Goal: Task Accomplishment & Management: Complete application form

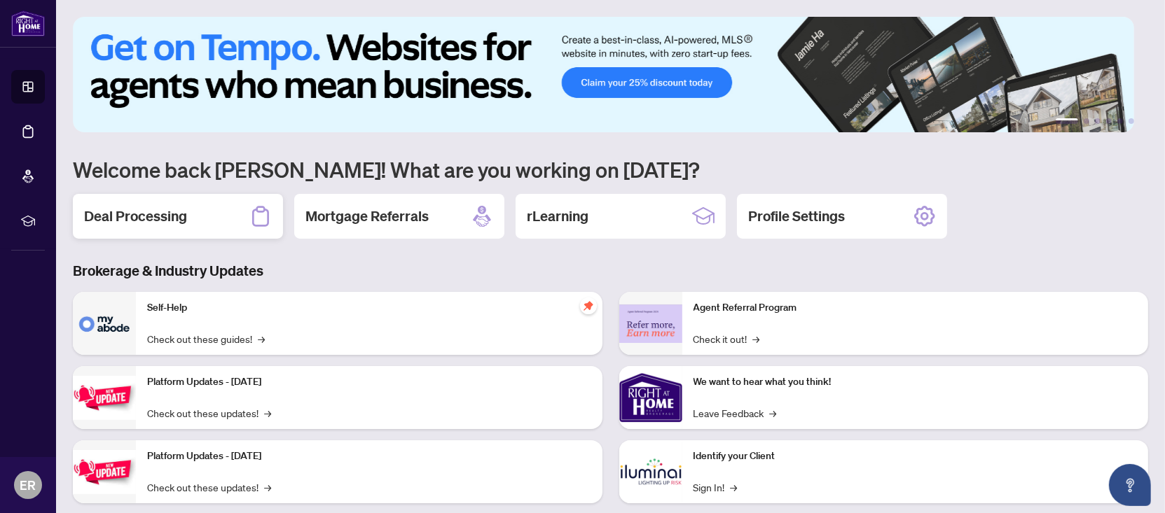
click at [132, 211] on h2 "Deal Processing" at bounding box center [135, 217] width 103 height 20
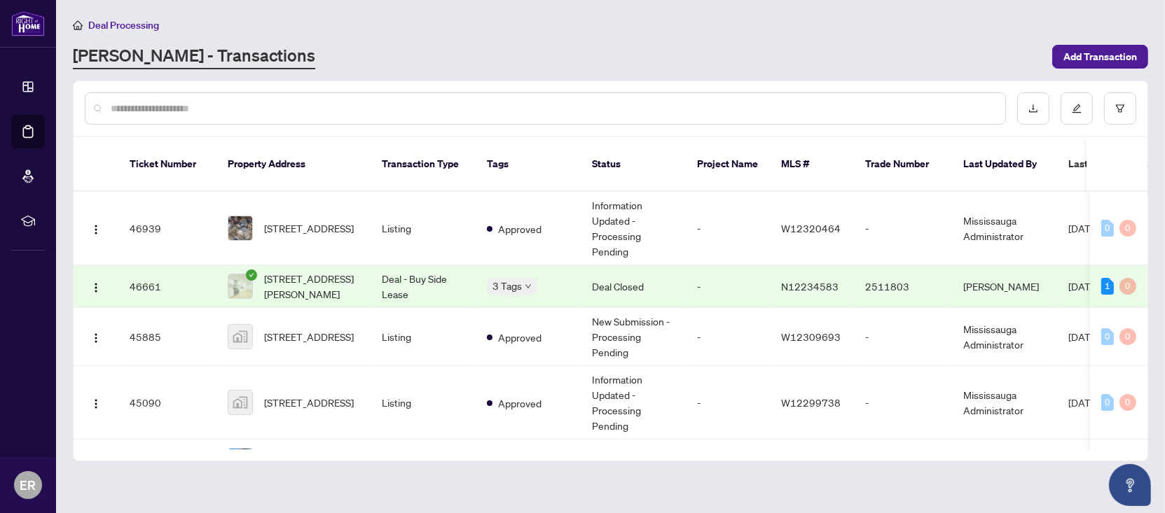
click at [338, 97] on div at bounding box center [545, 108] width 921 height 32
click at [336, 102] on input "text" at bounding box center [552, 108] width 883 height 15
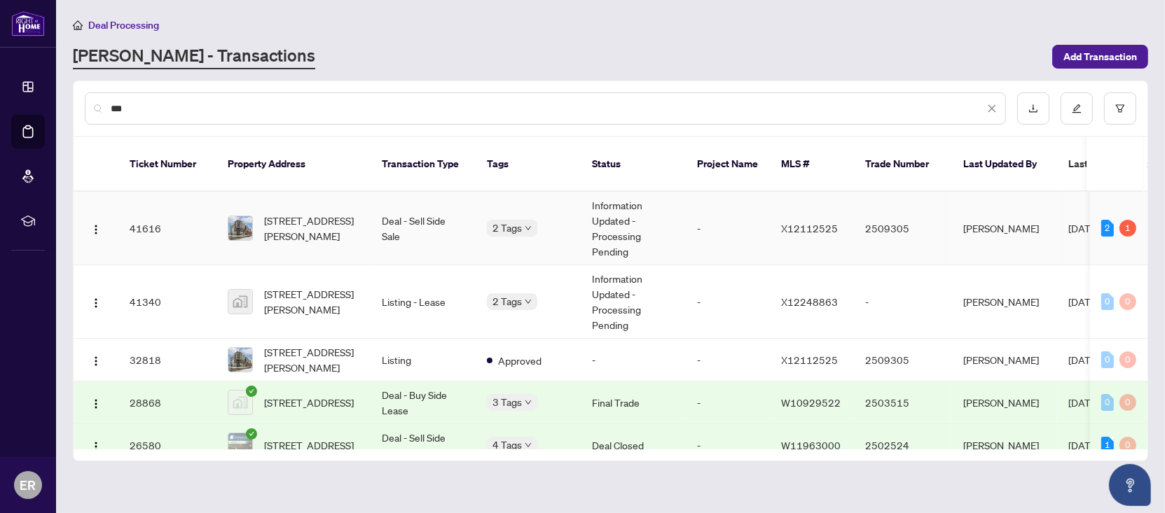
type input "***"
click at [316, 236] on td "[STREET_ADDRESS][PERSON_NAME]" at bounding box center [293, 229] width 154 height 74
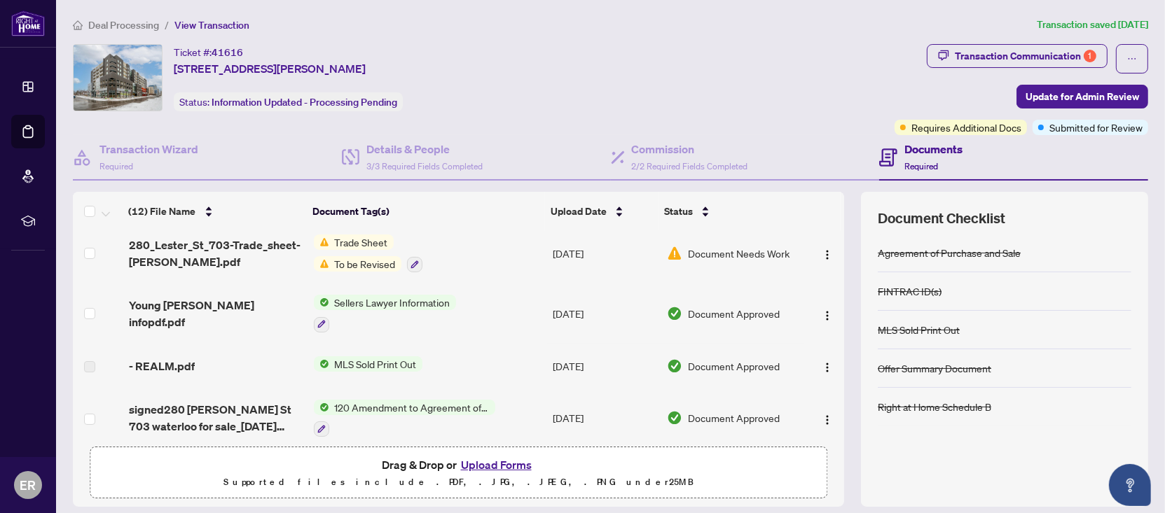
scroll to position [280, 0]
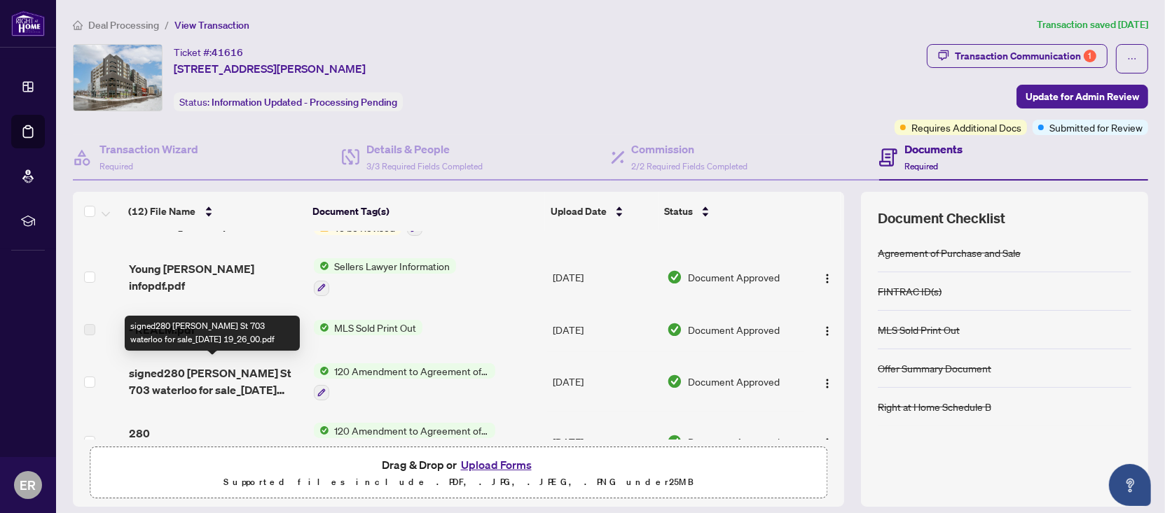
click at [247, 375] on span "signed280 [PERSON_NAME] St 703 waterloo for sale_[DATE] 19_26_00.pdf" at bounding box center [216, 382] width 174 height 34
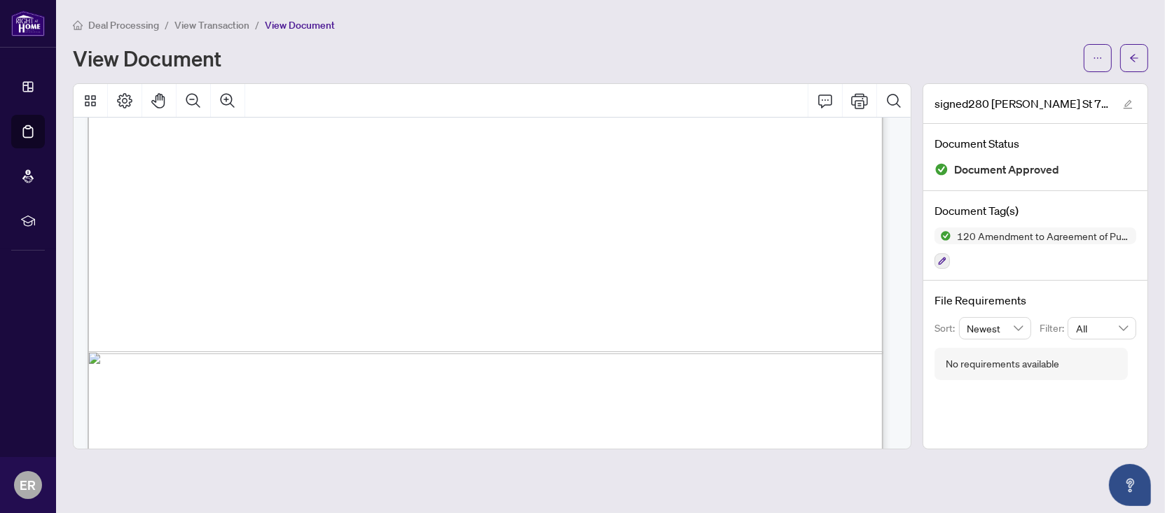
scroll to position [840, 0]
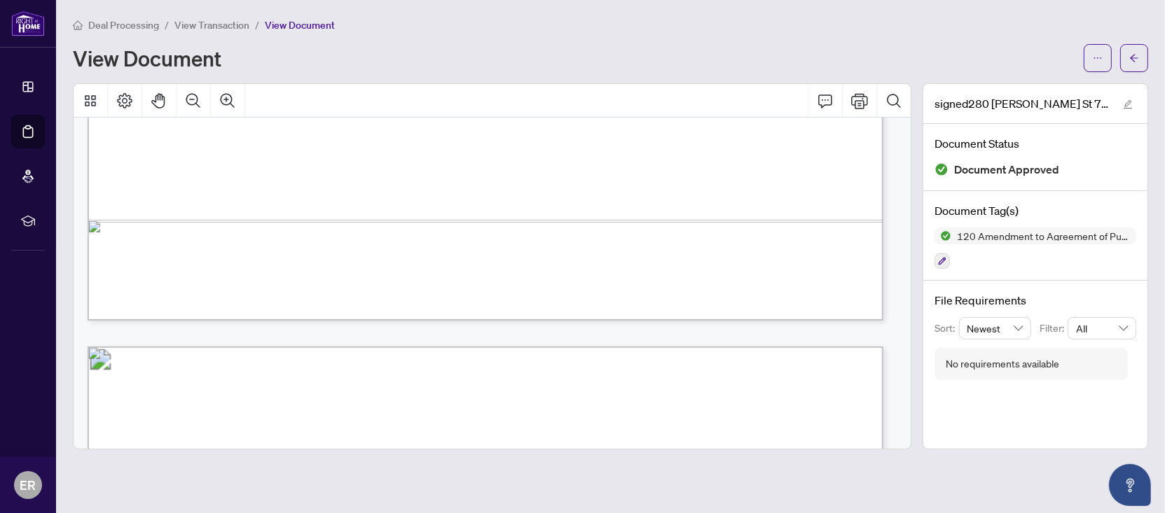
click at [219, 26] on span "View Transaction" at bounding box center [211, 25] width 75 height 13
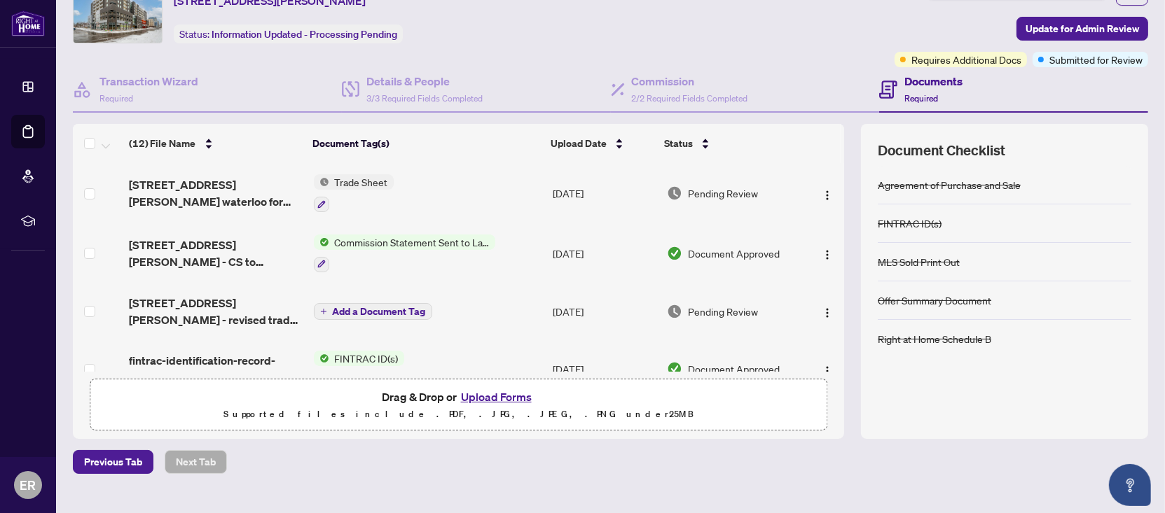
scroll to position [92, 0]
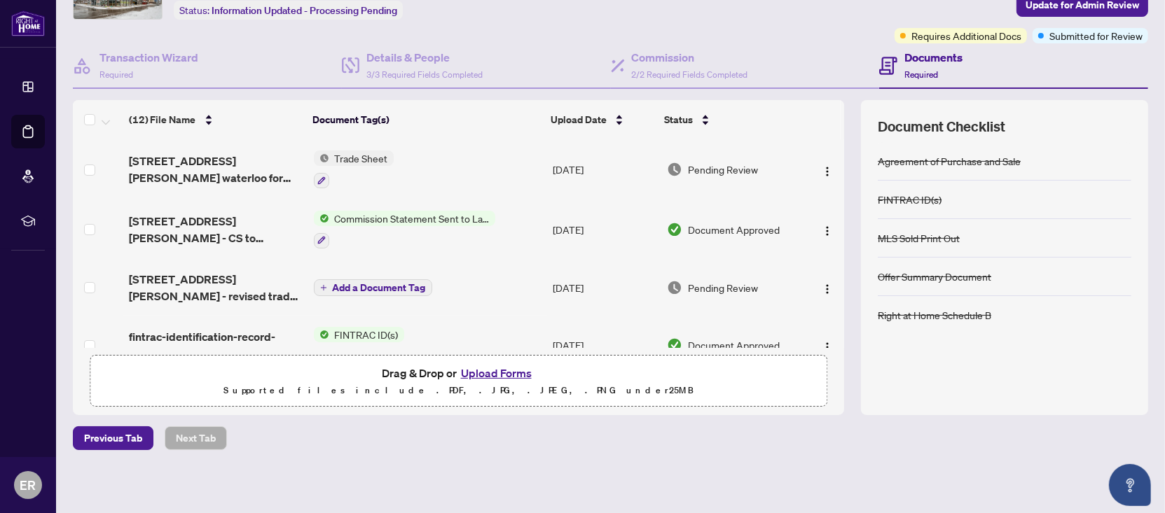
click at [466, 371] on button "Upload Forms" at bounding box center [496, 373] width 79 height 18
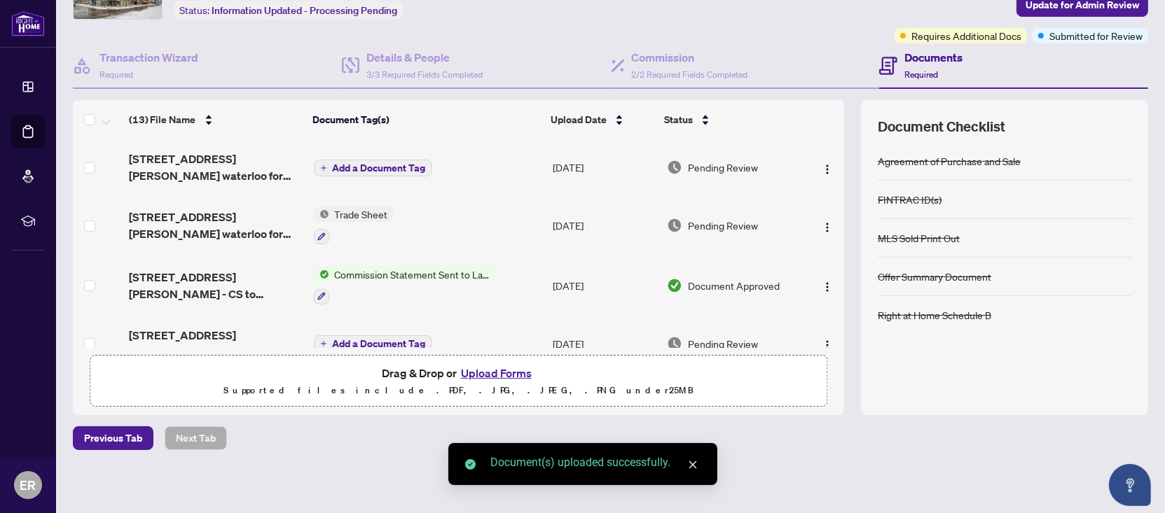
click at [390, 163] on span "Add a Document Tag" at bounding box center [379, 168] width 93 height 10
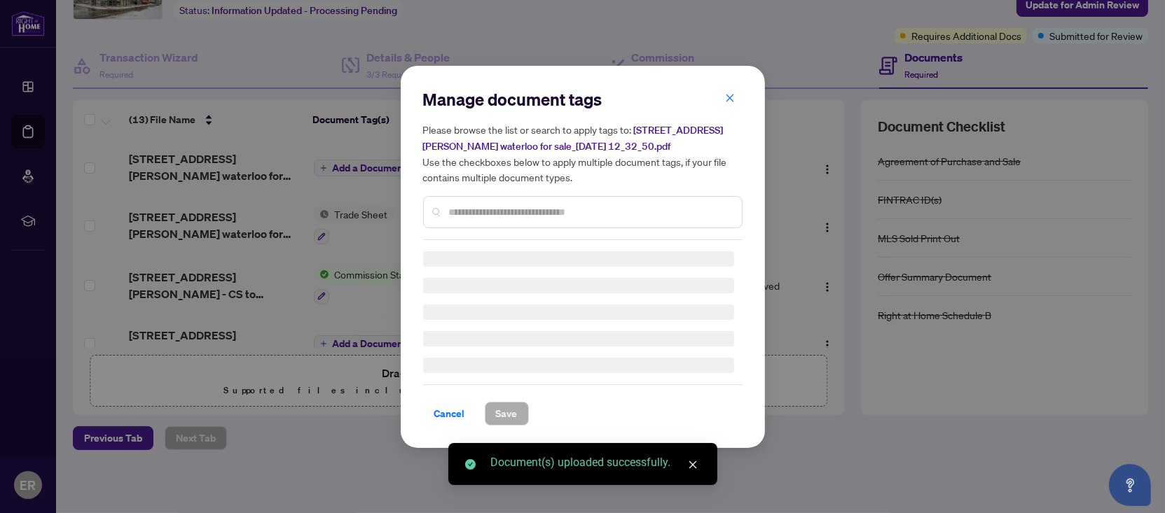
click at [578, 212] on div "Manage document tags Please browse the list or search to apply tags to: [STREET…" at bounding box center [582, 164] width 319 height 152
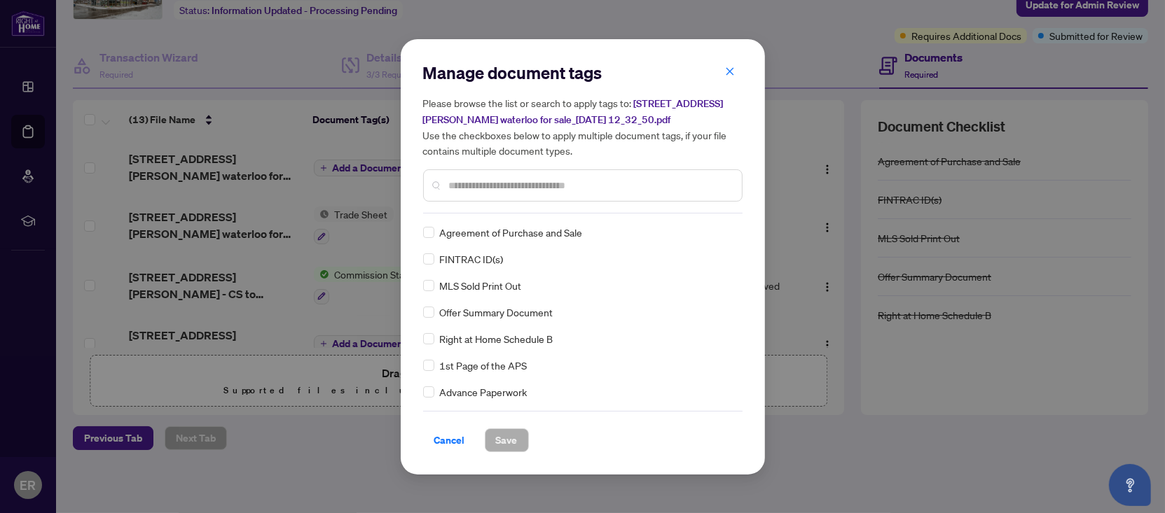
click at [486, 179] on input "text" at bounding box center [590, 185] width 282 height 15
type input "*********"
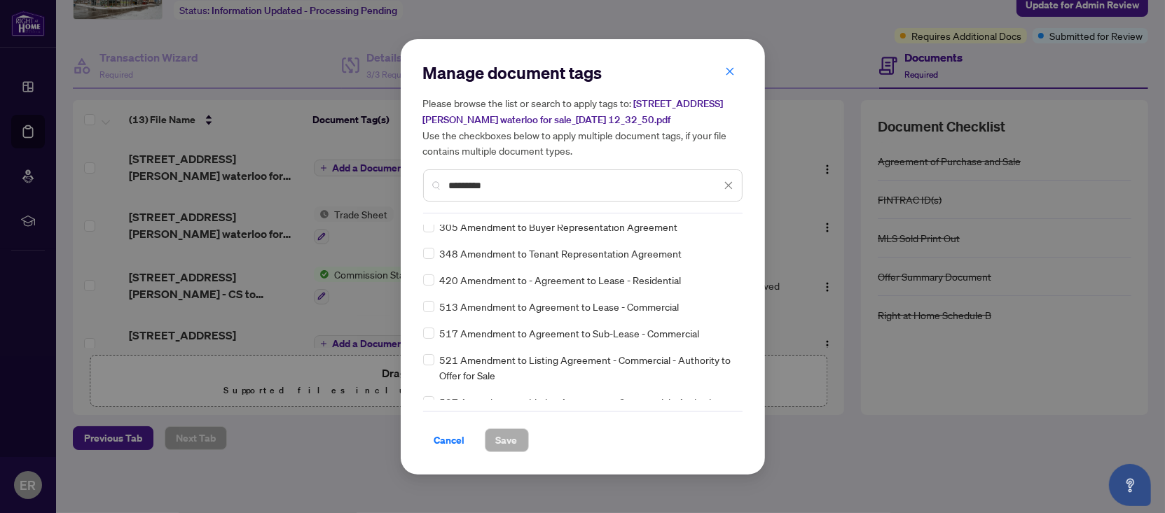
scroll to position [280, 0]
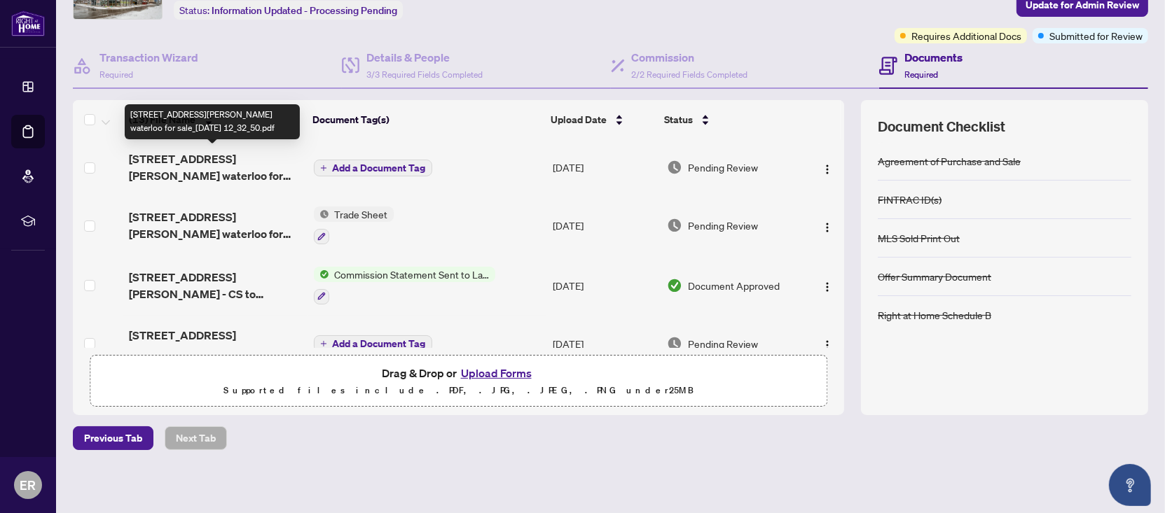
click at [242, 173] on span "[STREET_ADDRESS][PERSON_NAME] waterloo for sale_[DATE] 12_32_50.pdf" at bounding box center [216, 168] width 174 height 34
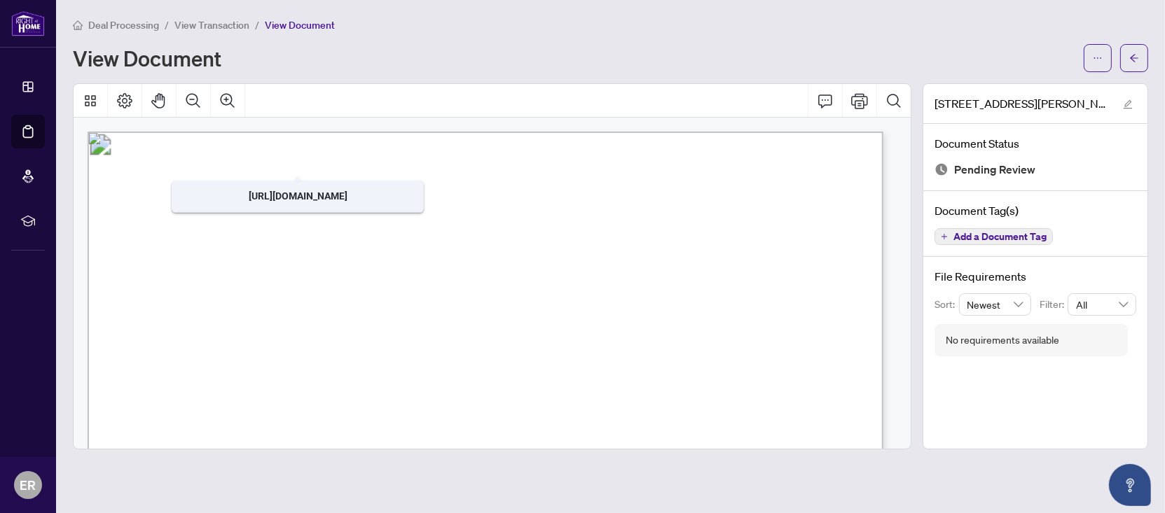
click at [205, 21] on span "View Transaction" at bounding box center [211, 25] width 75 height 13
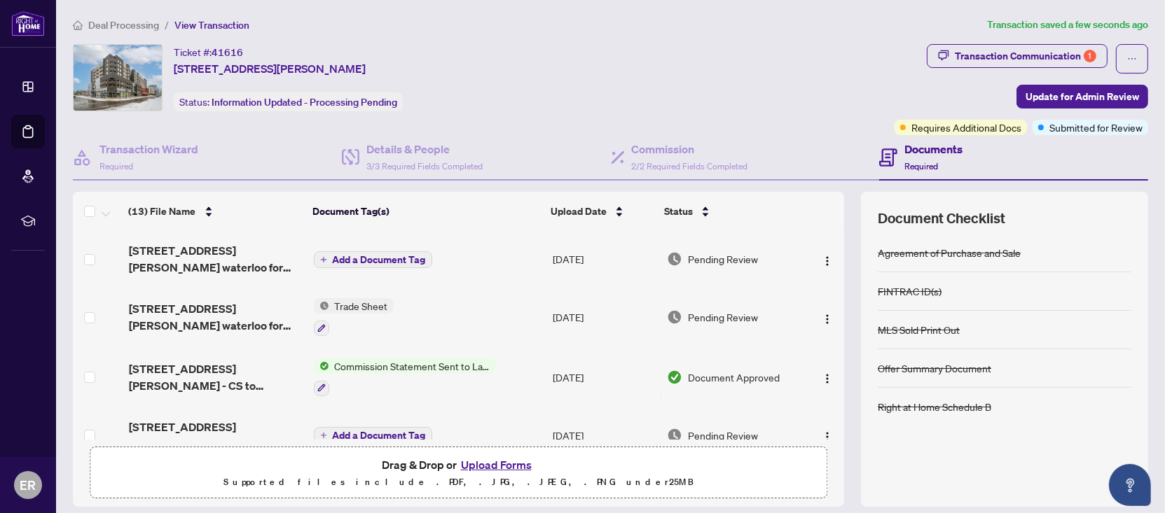
click at [378, 256] on span "Add a Document Tag" at bounding box center [379, 260] width 93 height 10
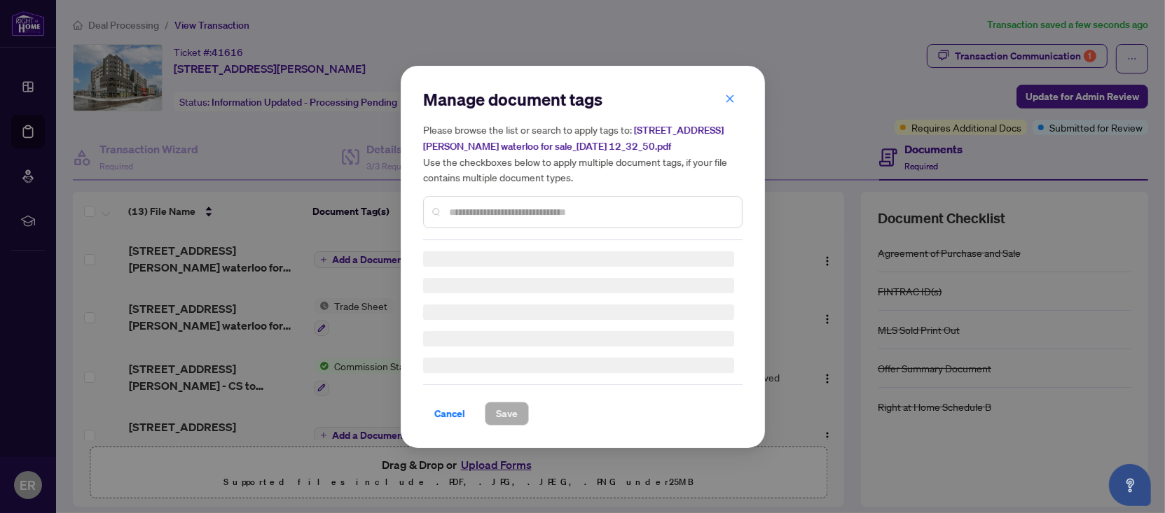
click at [490, 215] on div "Manage document tags Please browse the list or search to apply tags to: [STREET…" at bounding box center [582, 257] width 319 height 338
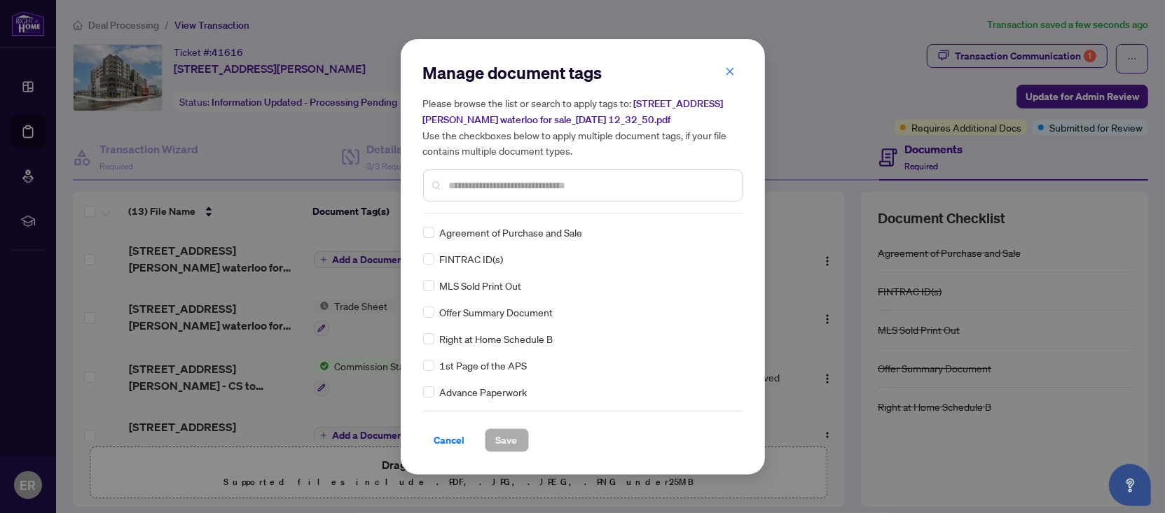
click at [500, 198] on div at bounding box center [582, 185] width 319 height 32
click at [505, 186] on input "text" at bounding box center [590, 185] width 282 height 15
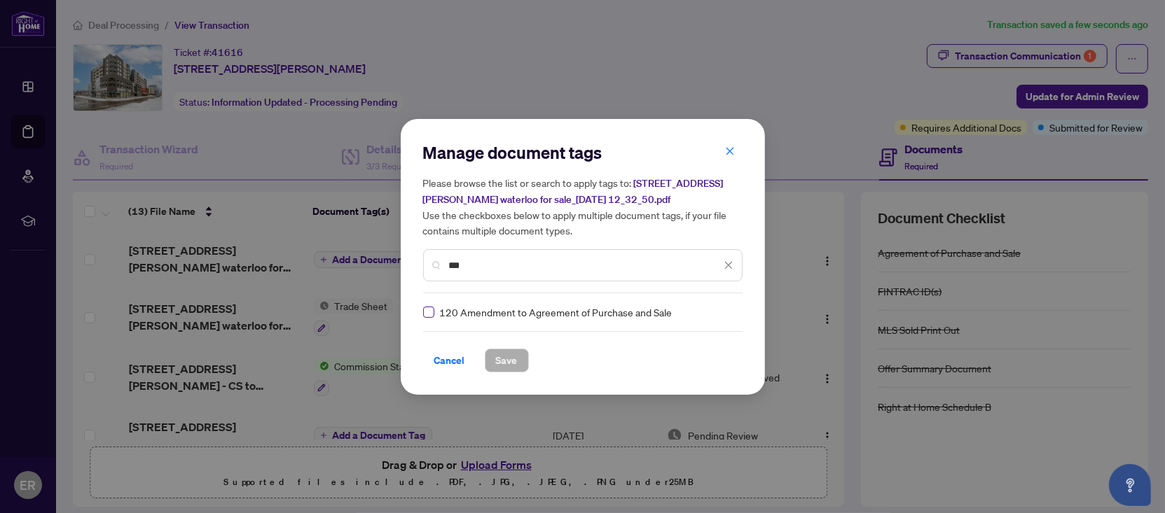
type input "***"
click at [501, 359] on span "Save" at bounding box center [507, 360] width 22 height 22
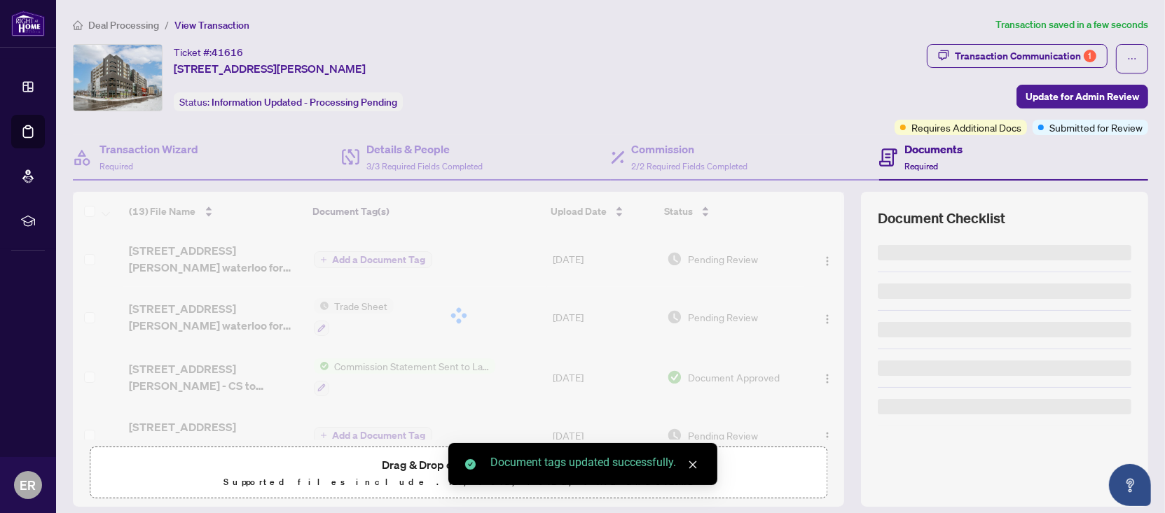
click at [1101, 98] on span "Update for Admin Review" at bounding box center [1081, 96] width 113 height 22
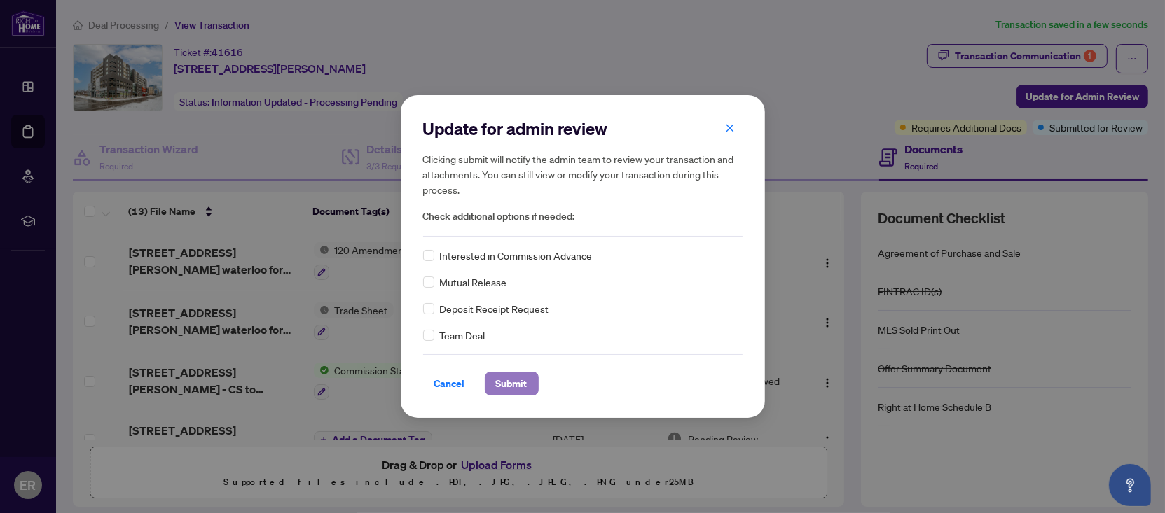
click at [531, 387] on button "Submit" at bounding box center [512, 384] width 54 height 24
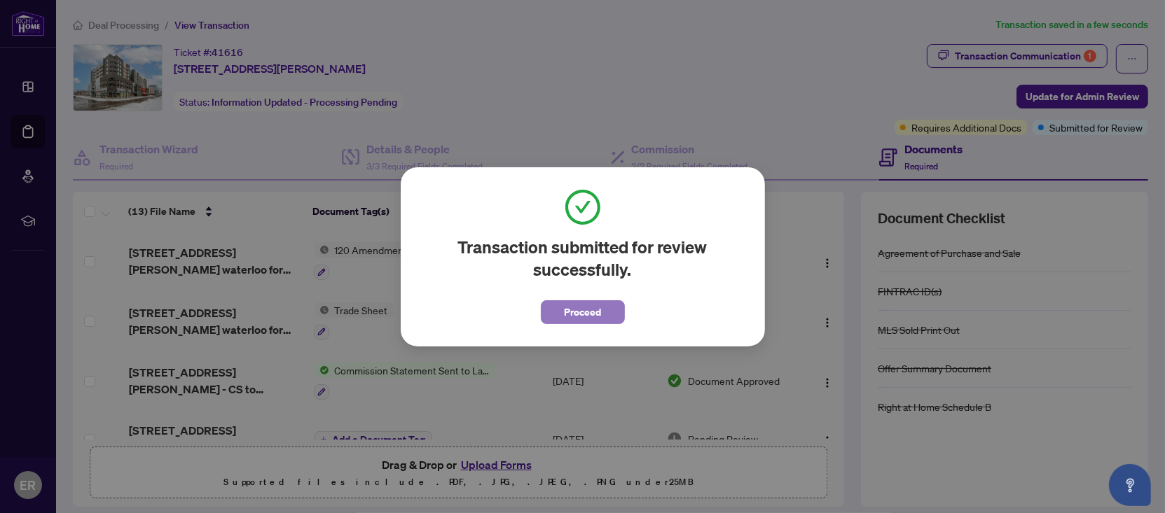
click at [621, 314] on button "Proceed" at bounding box center [583, 312] width 84 height 24
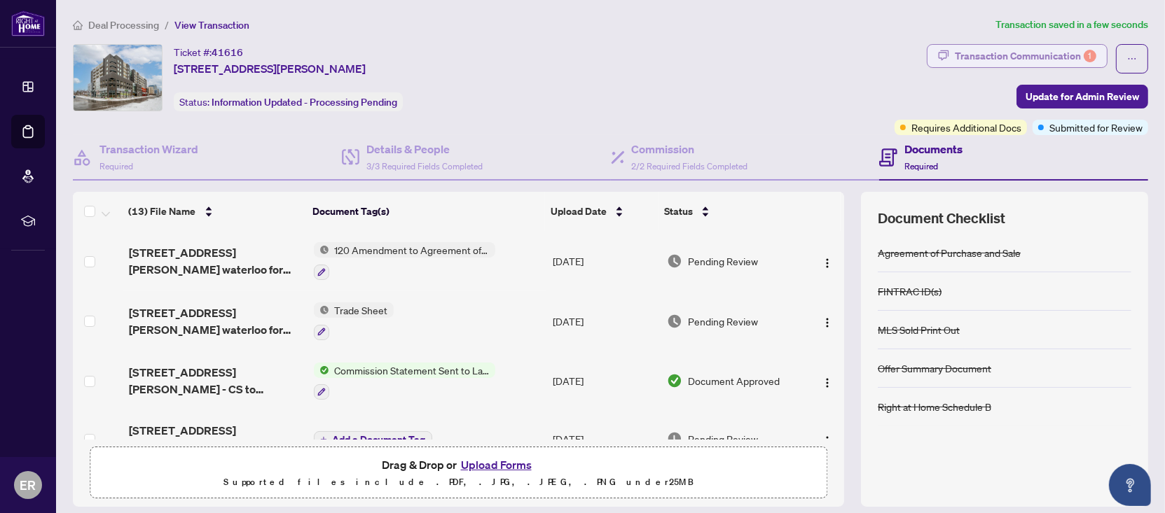
click at [957, 55] on div "Transaction Communication 1" at bounding box center [1025, 56] width 141 height 22
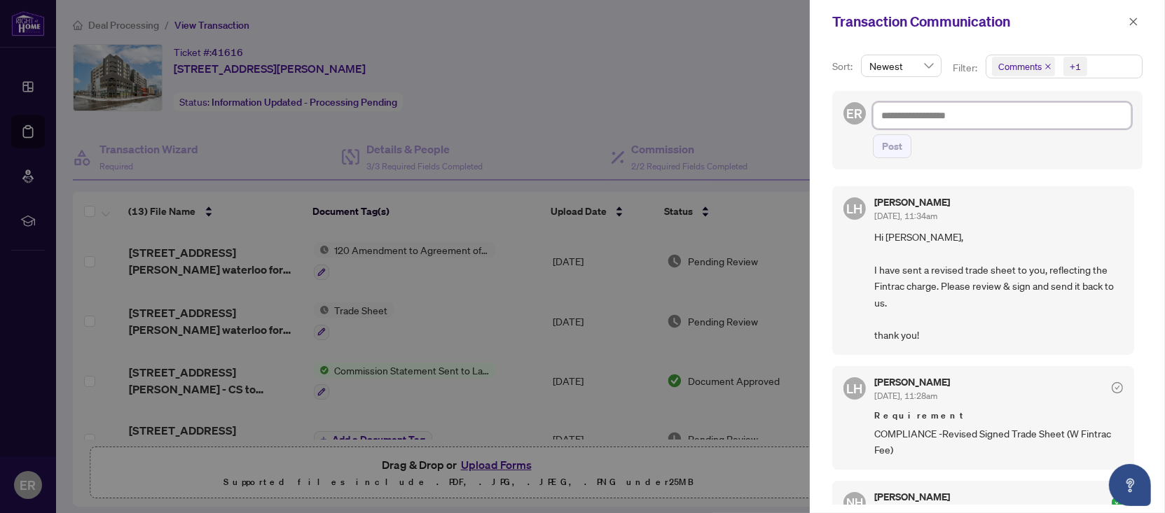
click at [933, 122] on textarea at bounding box center [1002, 115] width 258 height 27
type textarea "*"
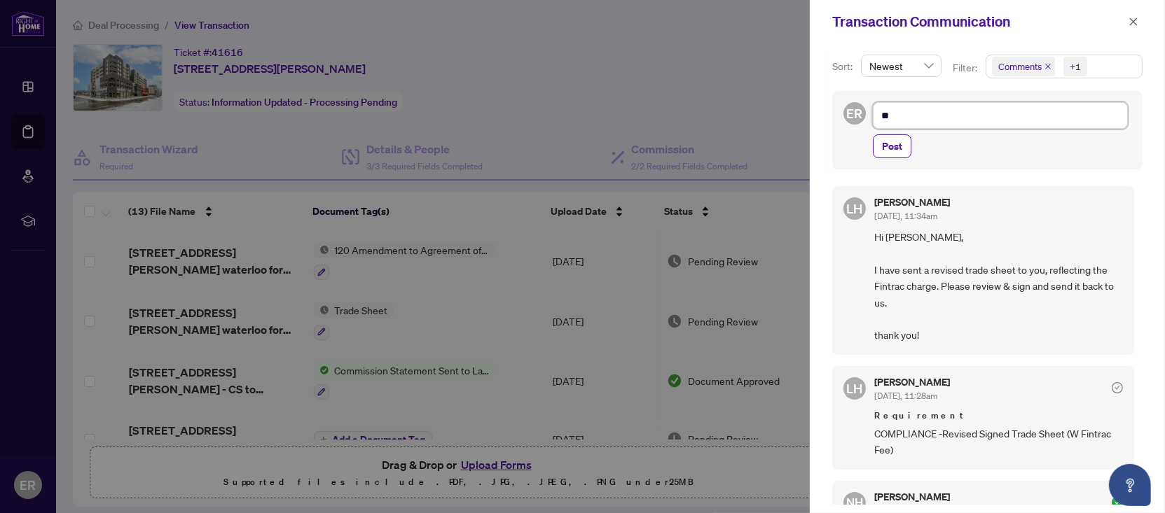
type textarea "*"
type textarea "**********"
